Goal: Transaction & Acquisition: Book appointment/travel/reservation

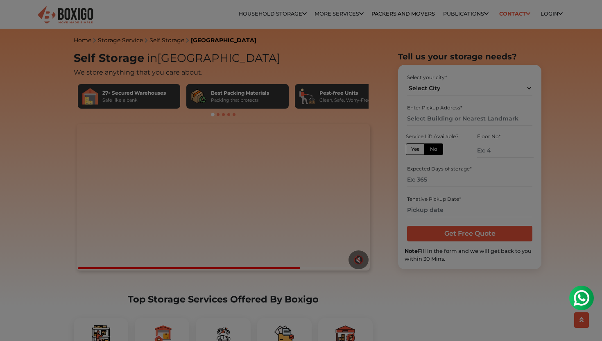
scroll to position [84, 0]
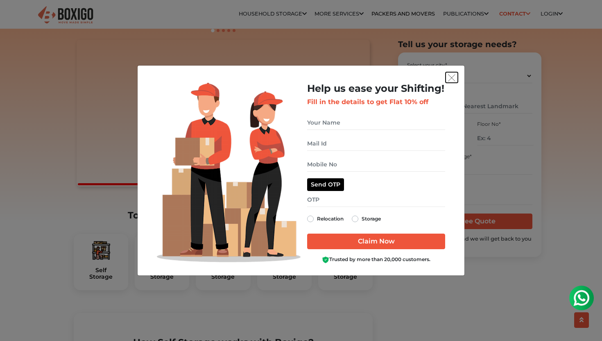
click at [454, 74] on img "get free quote dialog" at bounding box center [451, 77] width 7 height 7
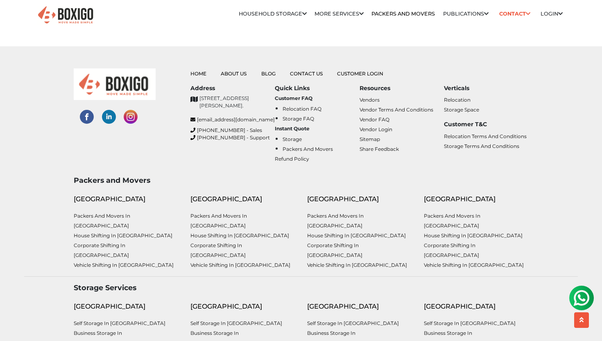
scroll to position [3139, 0]
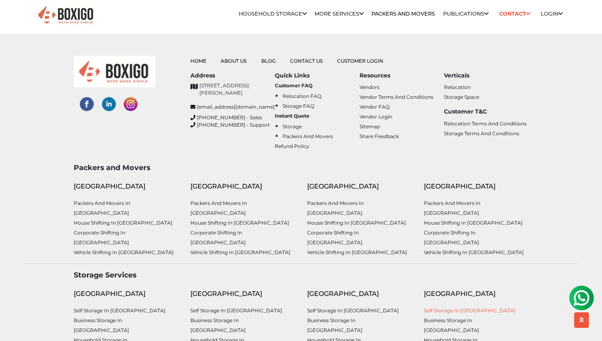
click at [458, 307] on link "Self Storage in [GEOGRAPHIC_DATA]" at bounding box center [470, 310] width 92 height 6
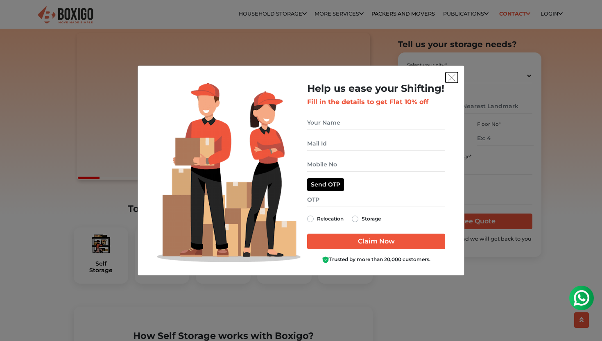
click at [451, 73] on button "get free quote dialog" at bounding box center [451, 77] width 12 height 11
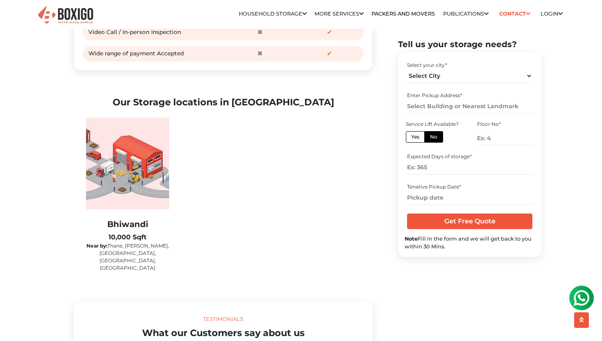
scroll to position [1243, 0]
drag, startPoint x: 106, startPoint y: 240, endPoint x: 171, endPoint y: 239, distance: 64.3
click at [171, 239] on div "Bhiwandi 10,000 Sqft Near by: [GEOGRAPHIC_DATA], [GEOGRAPHIC_DATA], [GEOGRAPHIC…" at bounding box center [127, 199] width 95 height 164
